Goal: Information Seeking & Learning: Find specific page/section

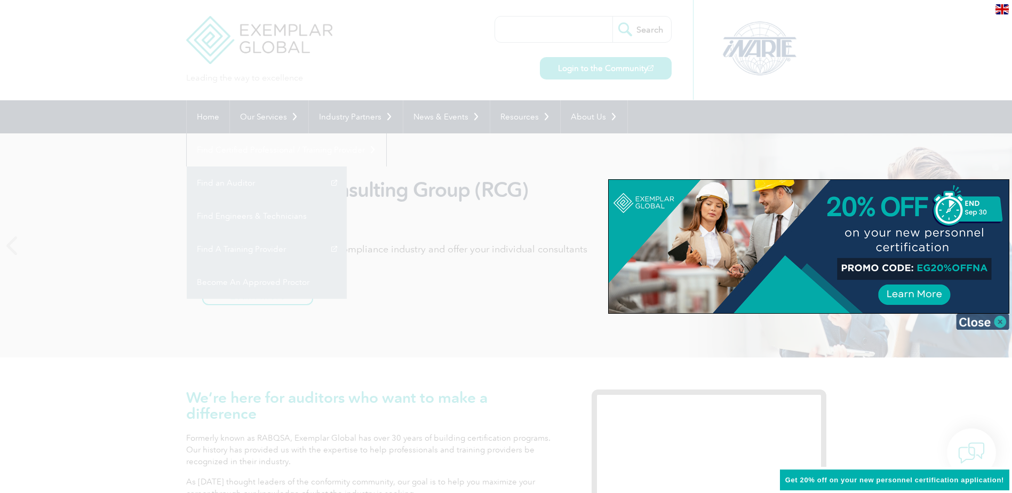
click at [971, 322] on img at bounding box center [982, 322] width 53 height 16
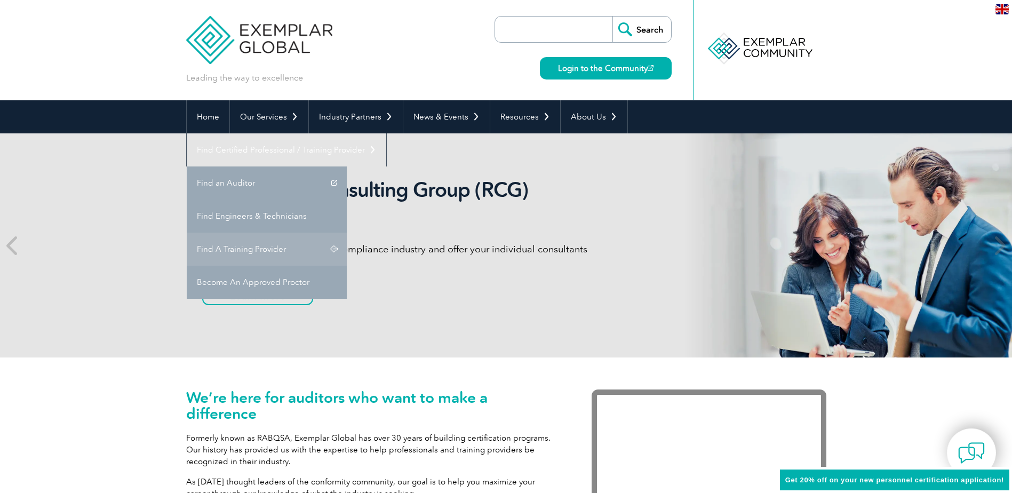
click at [347, 233] on link "Find A Training Provider" at bounding box center [267, 249] width 160 height 33
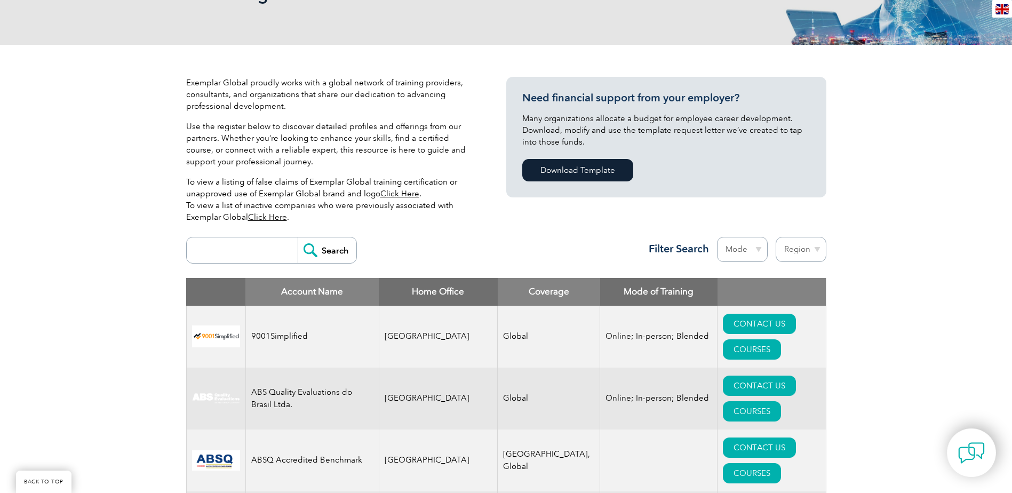
scroll to position [191, 0]
click at [247, 245] on input "search" at bounding box center [245, 250] width 106 height 26
type input "cdg"
click at [327, 245] on input "Search" at bounding box center [327, 250] width 59 height 26
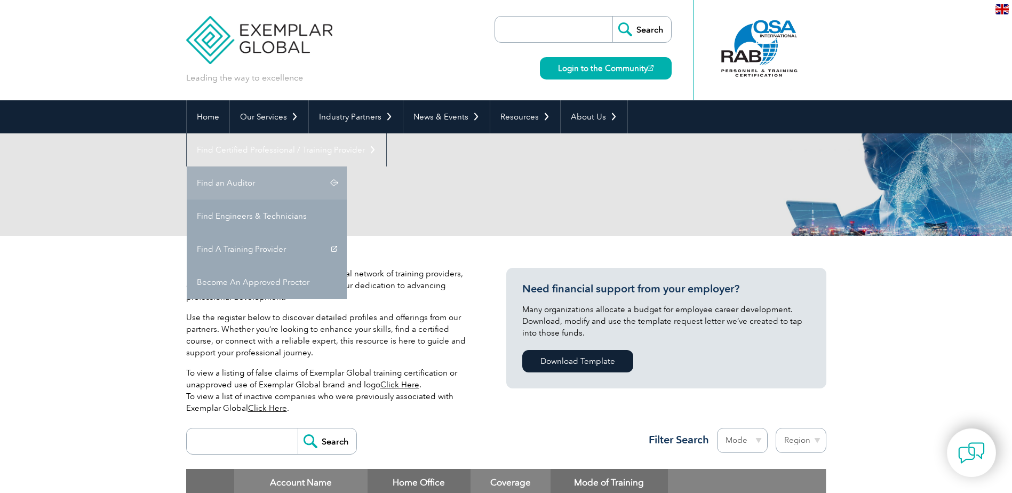
click at [347, 166] on link "Find an Auditor" at bounding box center [267, 182] width 160 height 33
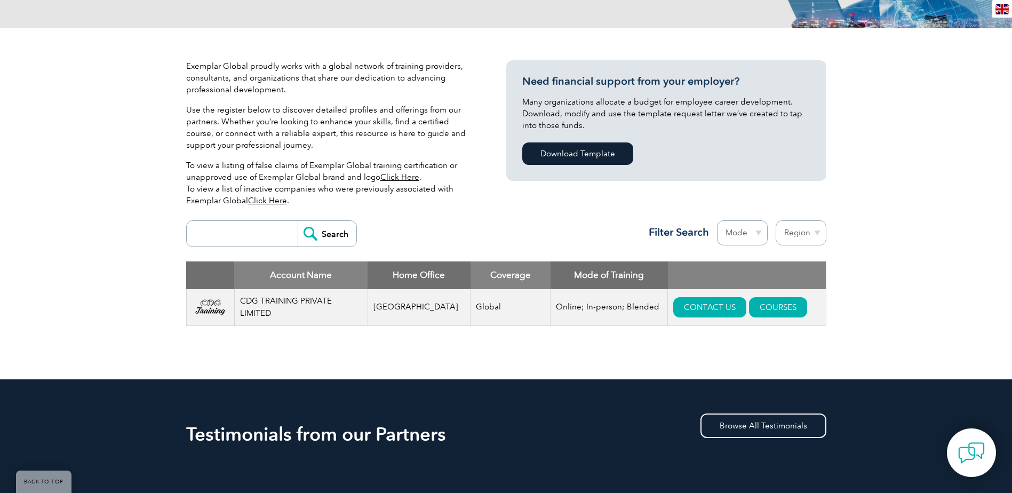
scroll to position [267, 0]
